Goal: Information Seeking & Learning: Learn about a topic

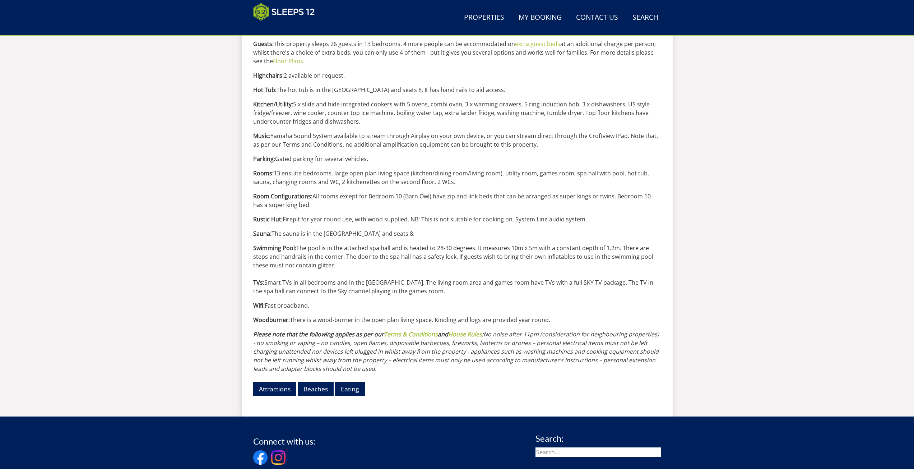
click at [384, 210] on div "Facts A-Z We hope the following information will help you plan your stay at [GE…" at bounding box center [457, 17] width 408 height 775
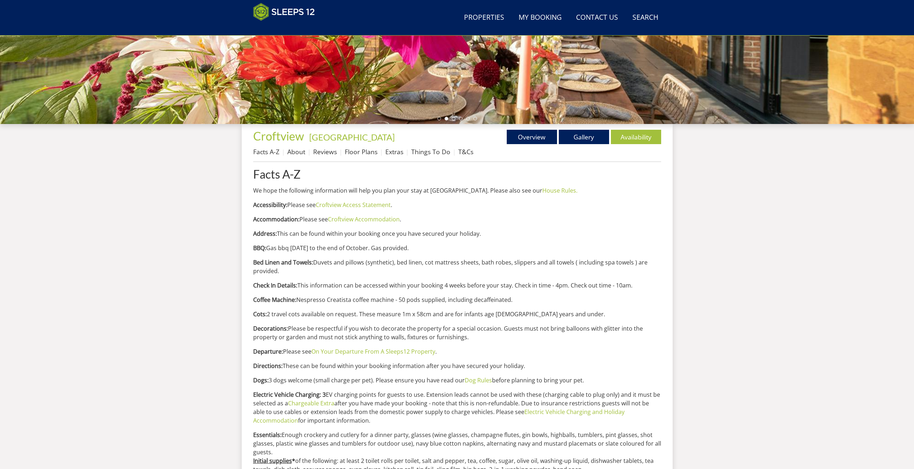
scroll to position [186, 0]
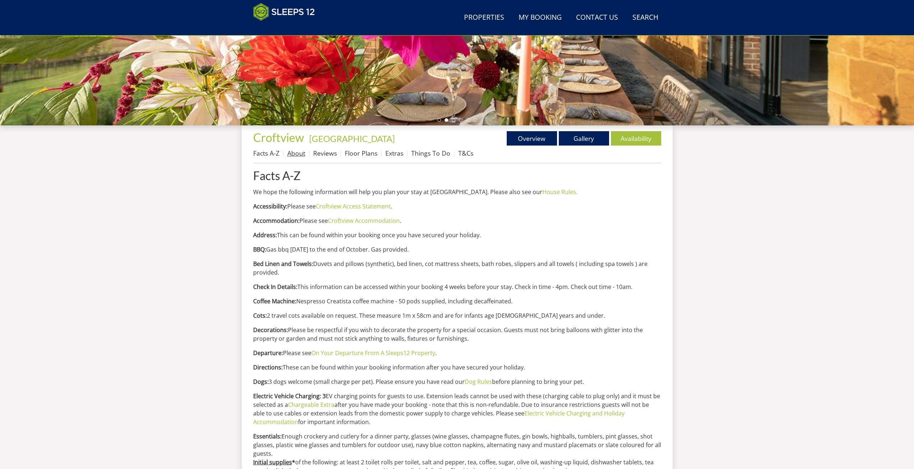
click at [295, 154] on link "About" at bounding box center [296, 153] width 18 height 9
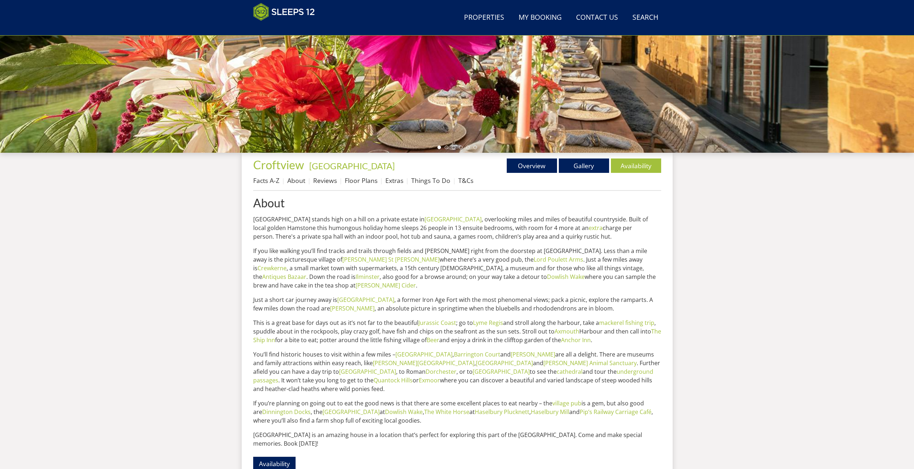
scroll to position [189, 0]
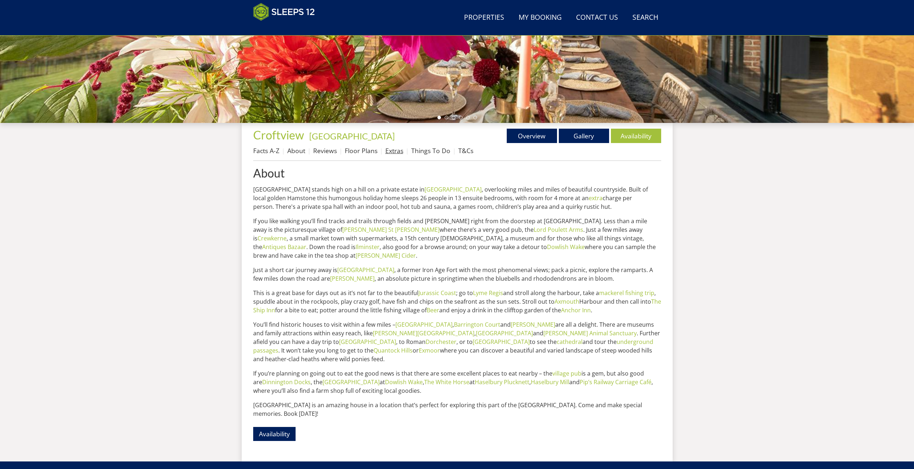
click at [396, 151] on link "Extras" at bounding box center [394, 150] width 18 height 9
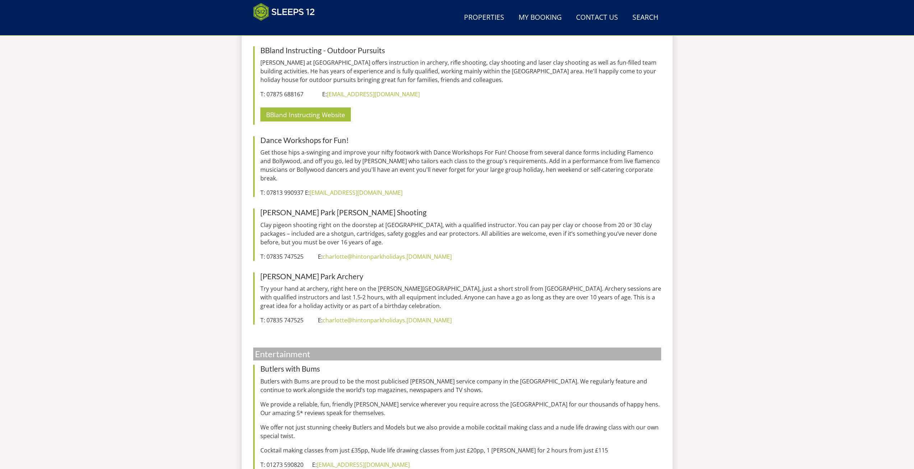
scroll to position [2672, 0]
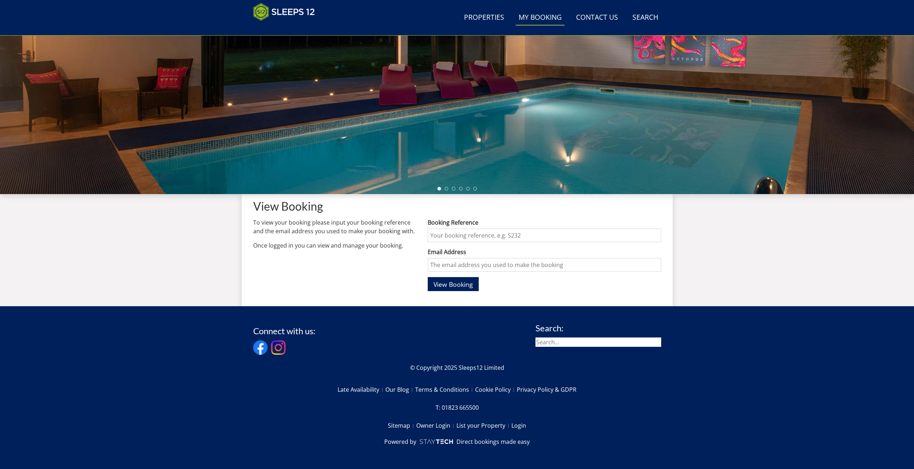
scroll to position [117, 0]
click at [606, 20] on link "Contact Us 01823 665500" at bounding box center [597, 18] width 48 height 16
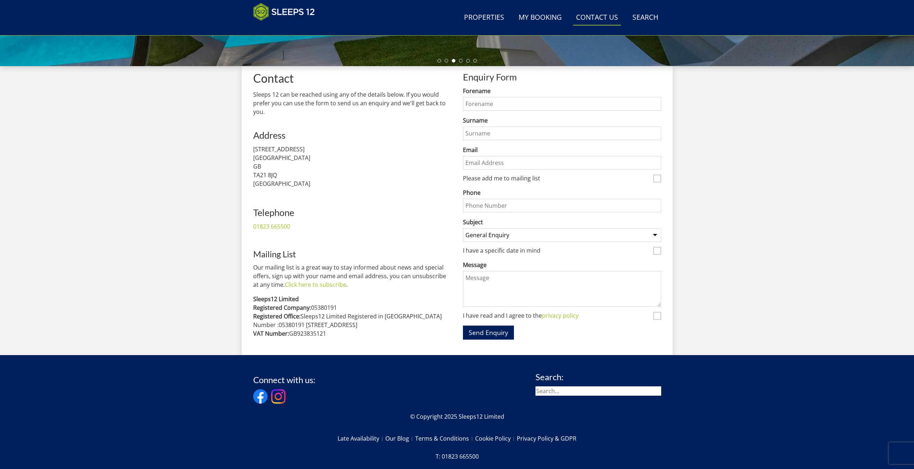
scroll to position [258, 0]
